Goal: Use online tool/utility: Utilize a website feature to perform a specific function

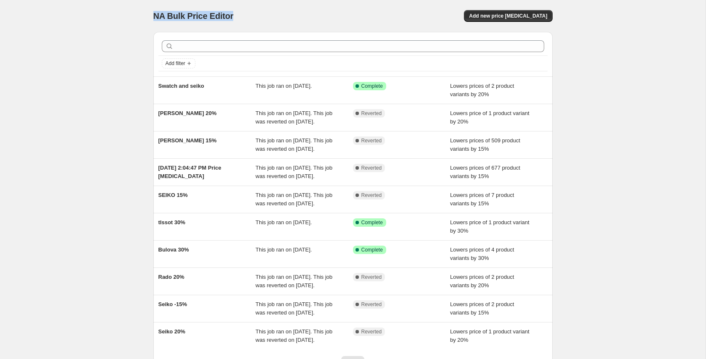
drag, startPoint x: 156, startPoint y: 16, endPoint x: 242, endPoint y: 16, distance: 86.6
click at [242, 16] on div "NA Bulk Price Editor" at bounding box center [249, 16] width 192 height 12
